Goal: Find specific page/section: Find specific page/section

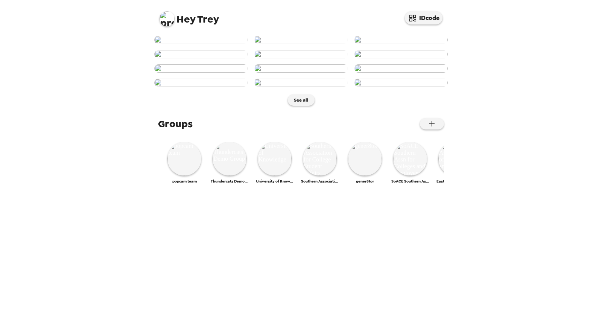
scroll to position [319, 0]
click at [320, 176] on img at bounding box center [320, 159] width 34 height 34
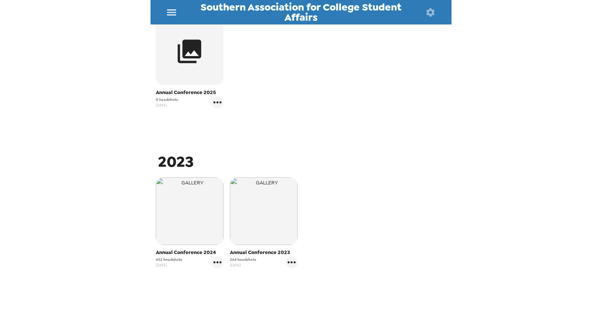
scroll to position [172, 0]
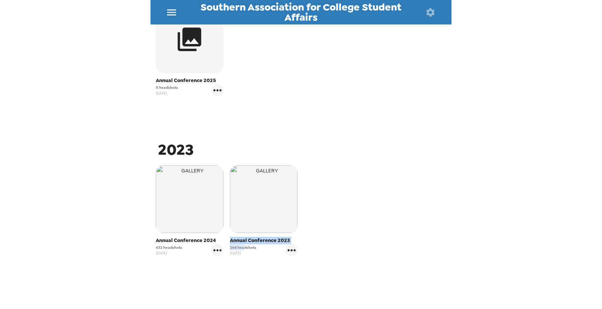
drag, startPoint x: 243, startPoint y: 247, endPoint x: 223, endPoint y: 246, distance: 19.2
click at [223, 246] on div "Annual Conference 2024 432 headshots 11/5/23 Annual Conference 2023 264 headsho…" at bounding box center [300, 216] width 297 height 106
click at [166, 245] on span "432 headshots" at bounding box center [169, 248] width 26 height 6
drag, startPoint x: 170, startPoint y: 248, endPoint x: 145, endPoint y: 248, distance: 25.2
click at [145, 248] on div "Southern Association for College Student Affairs Photos People Products ​ 2025 …" at bounding box center [301, 154] width 602 height 309
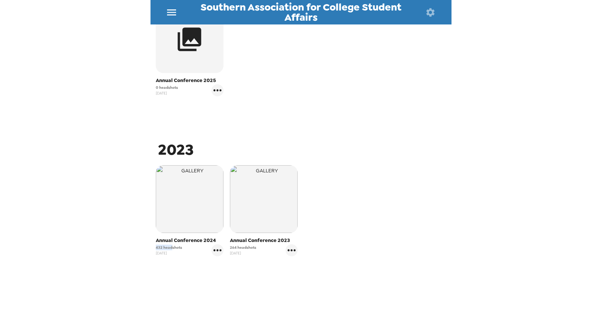
click at [163, 245] on span "432 headshots" at bounding box center [169, 248] width 26 height 6
click at [179, 204] on img "button" at bounding box center [190, 199] width 68 height 68
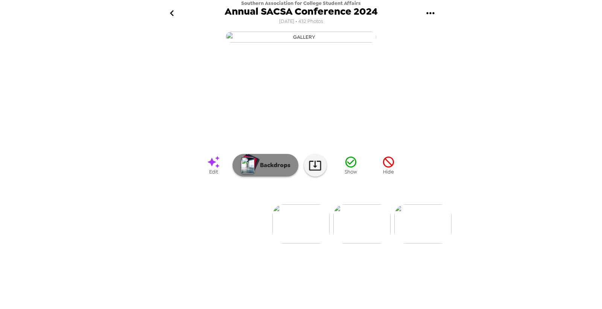
click at [268, 170] on p "Backdrops" at bounding box center [273, 165] width 34 height 9
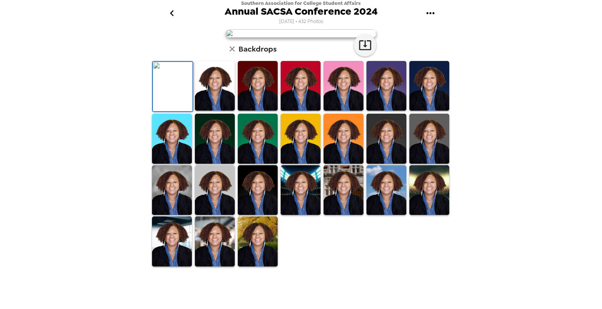
click at [232, 53] on icon "button" at bounding box center [232, 48] width 9 height 9
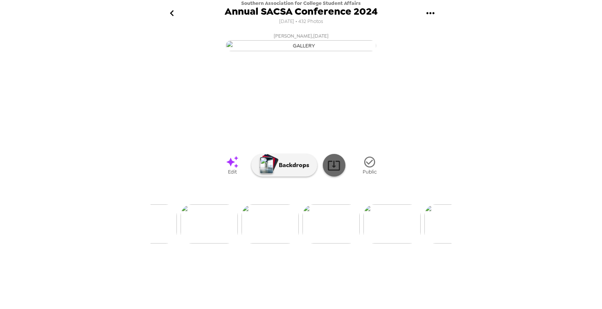
click at [331, 170] on icon at bounding box center [334, 166] width 12 height 10
drag, startPoint x: 284, startPoint y: 24, endPoint x: 334, endPoint y: 26, distance: 49.3
click at [334, 26] on div "Southern Association for College Student Affairs Annual SACSA Conference 2024 1…" at bounding box center [301, 13] width 153 height 26
click at [313, 24] on span "[DATE] • 432 Photos" at bounding box center [301, 22] width 44 height 10
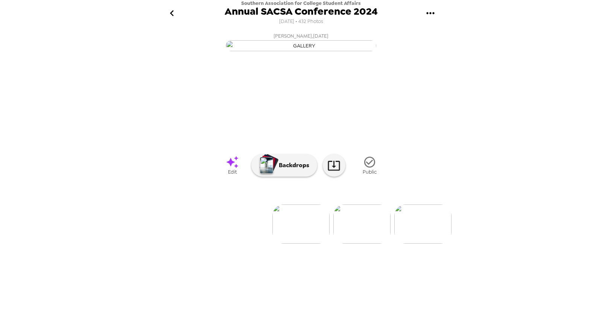
scroll to position [0, 945]
click at [164, 9] on button "go back" at bounding box center [172, 13] width 24 height 24
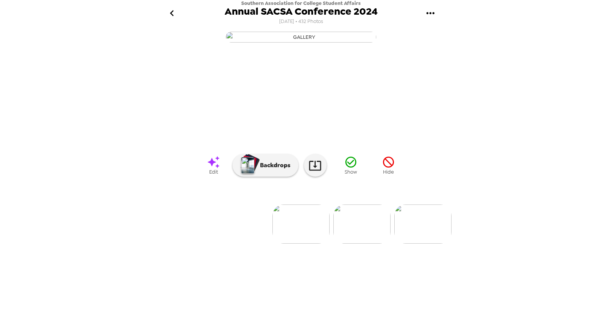
click at [170, 13] on icon "go back" at bounding box center [172, 13] width 12 height 12
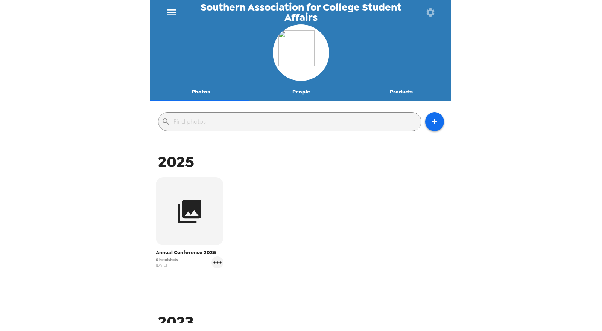
click at [170, 10] on icon "menu" at bounding box center [172, 12] width 12 height 12
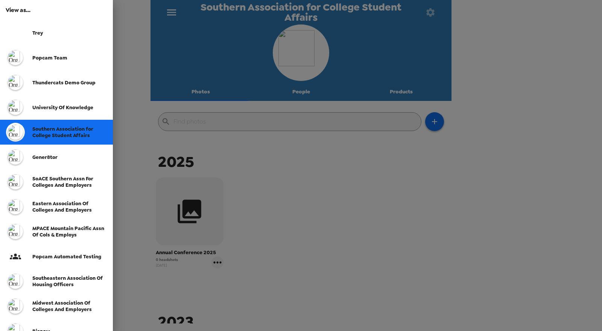
scroll to position [199, 0]
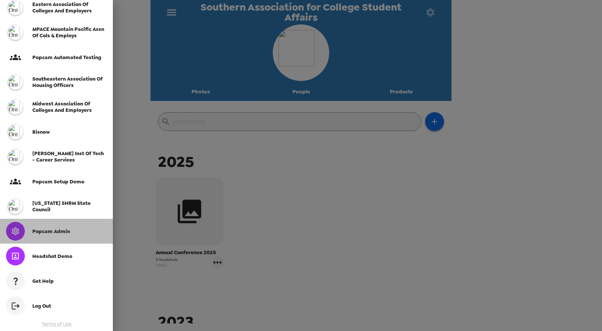
click at [49, 231] on span "Popcam Admin" at bounding box center [51, 231] width 38 height 6
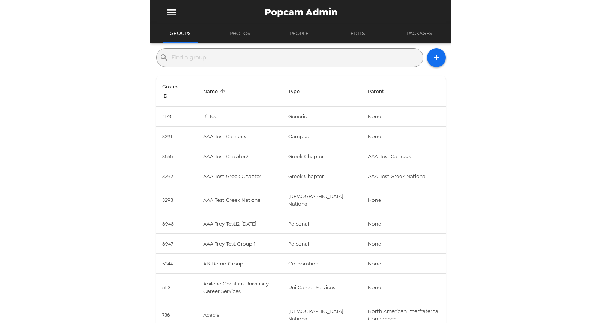
drag, startPoint x: 197, startPoint y: 59, endPoint x: 203, endPoint y: 55, distance: 7.0
click at [198, 58] on input "text" at bounding box center [296, 58] width 248 height 12
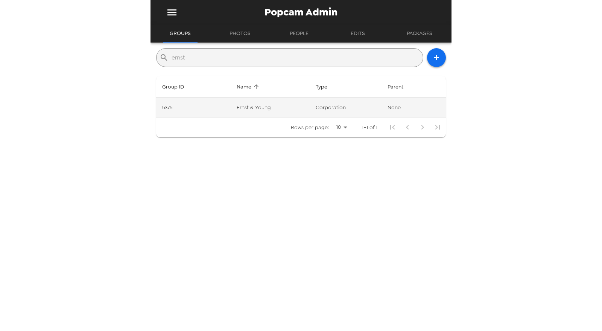
type input "ernst"
click at [258, 107] on td "Ernst & Young" at bounding box center [270, 107] width 79 height 20
